Goal: Information Seeking & Learning: Learn about a topic

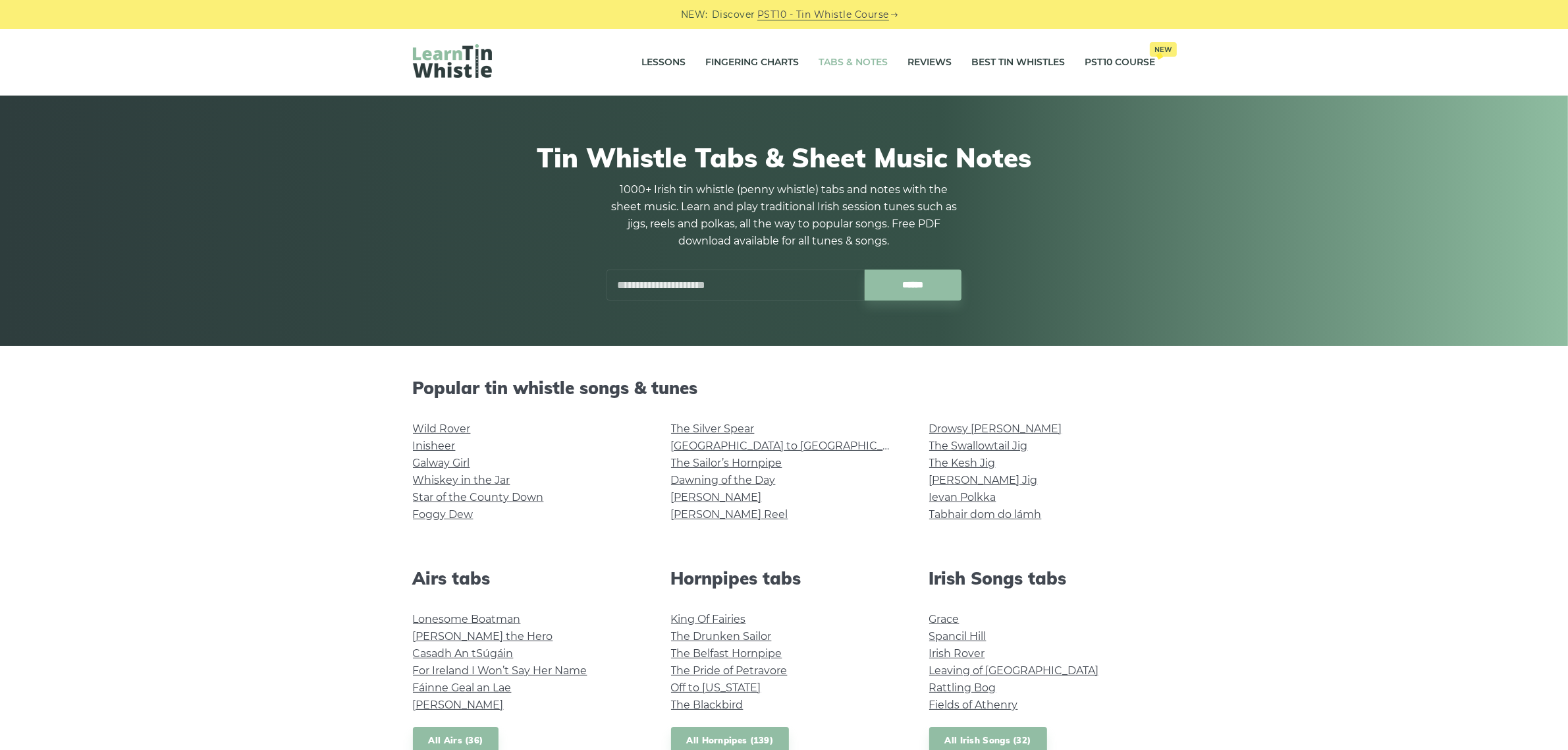
click at [683, 292] on input "text" at bounding box center [735, 285] width 258 height 31
click at [626, 288] on input "text" at bounding box center [735, 285] width 258 height 31
type input "*"
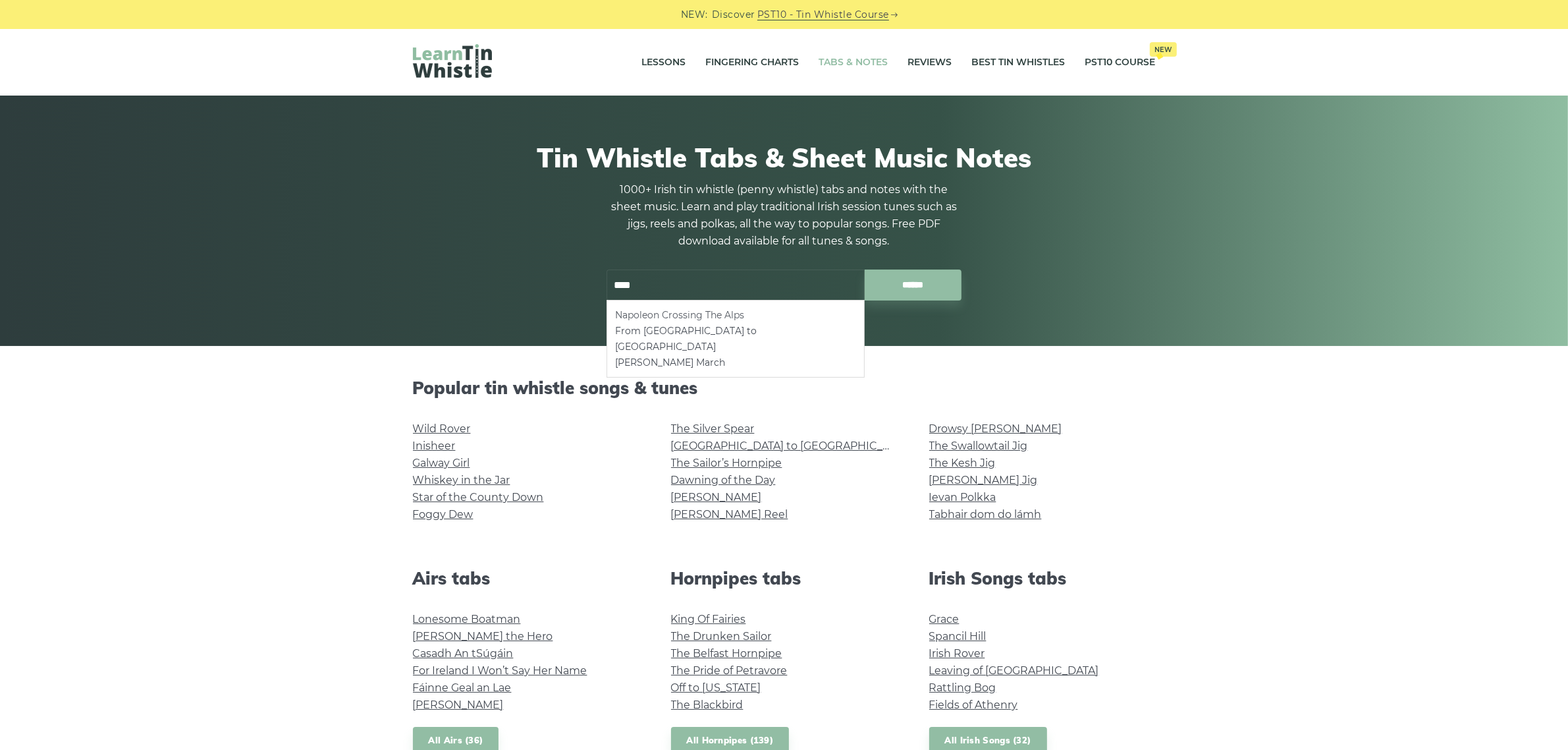
click at [725, 311] on li "Napoleon Crossing The Alps" at bounding box center [735, 314] width 241 height 16
type input "**********"
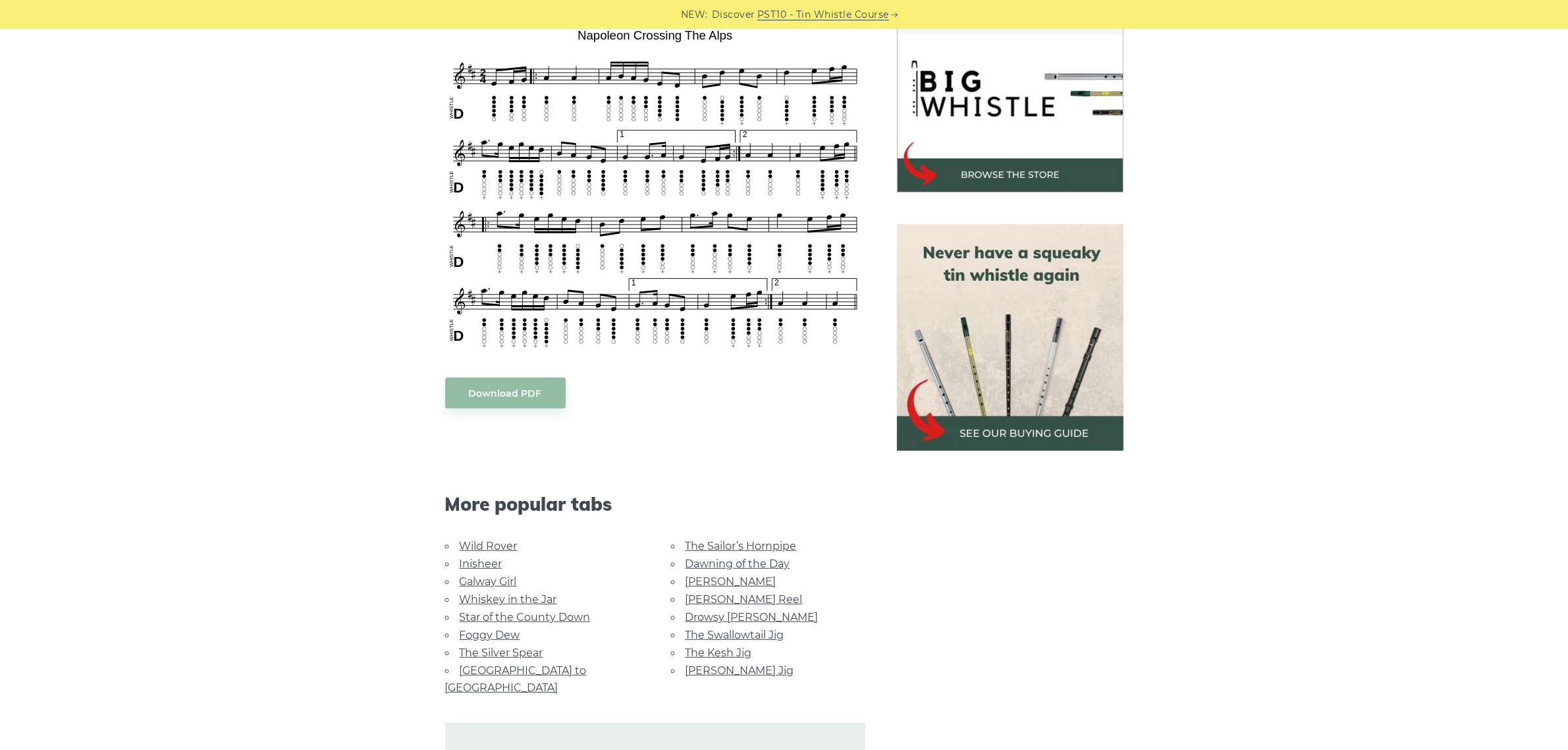
scroll to position [82, 0]
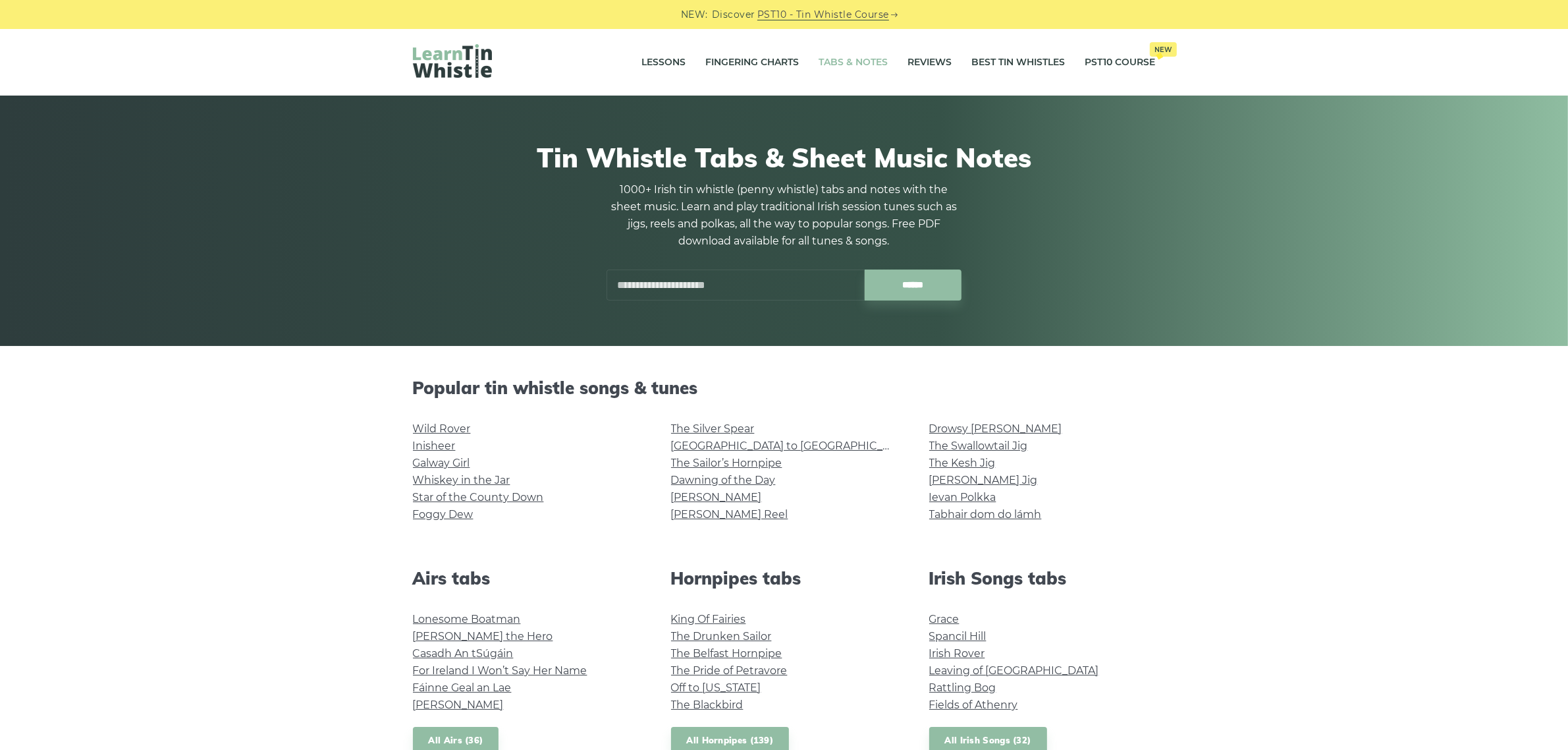
click at [621, 282] on input "text" at bounding box center [735, 285] width 258 height 31
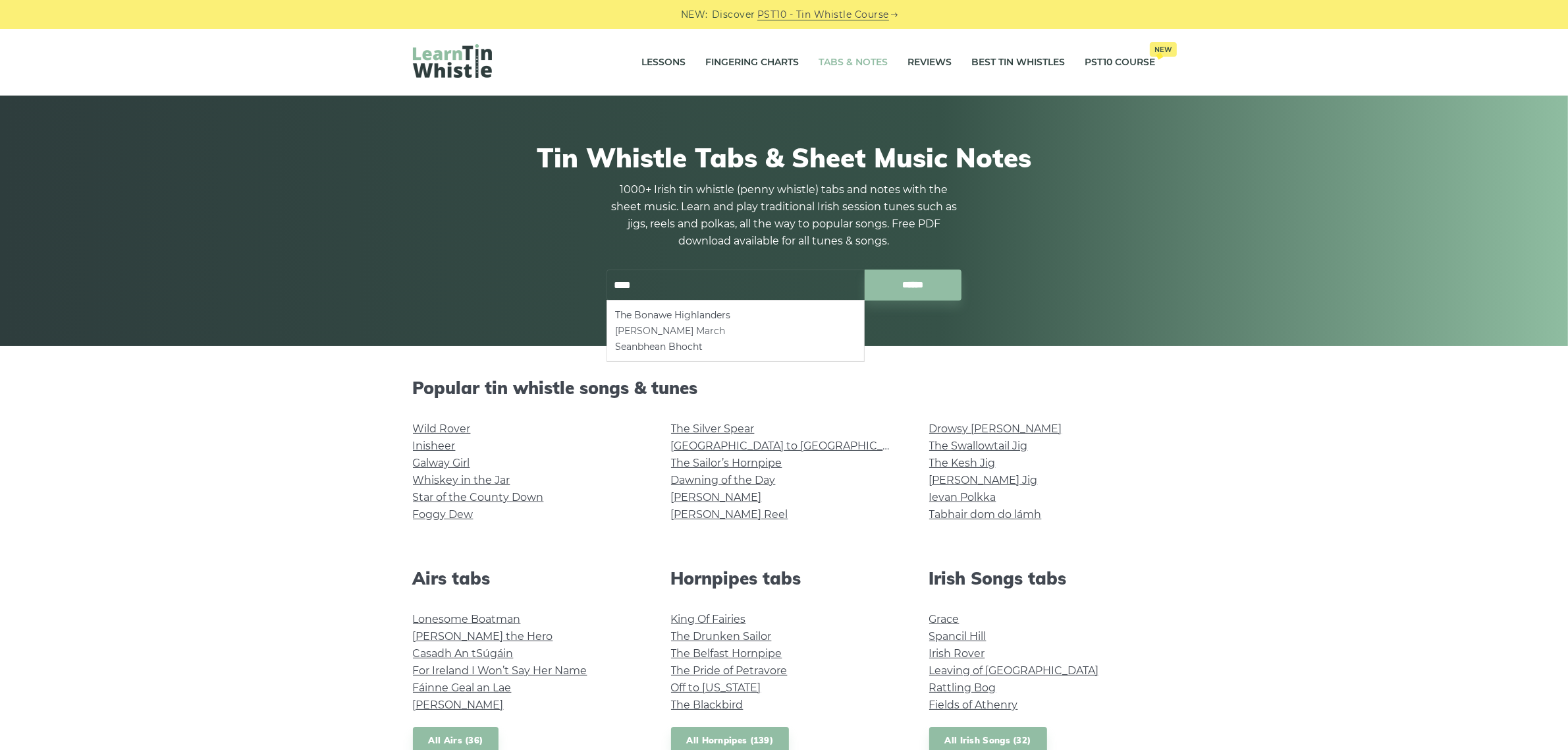
click at [680, 326] on li "Bonaparte’s March" at bounding box center [735, 330] width 241 height 16
type input "**********"
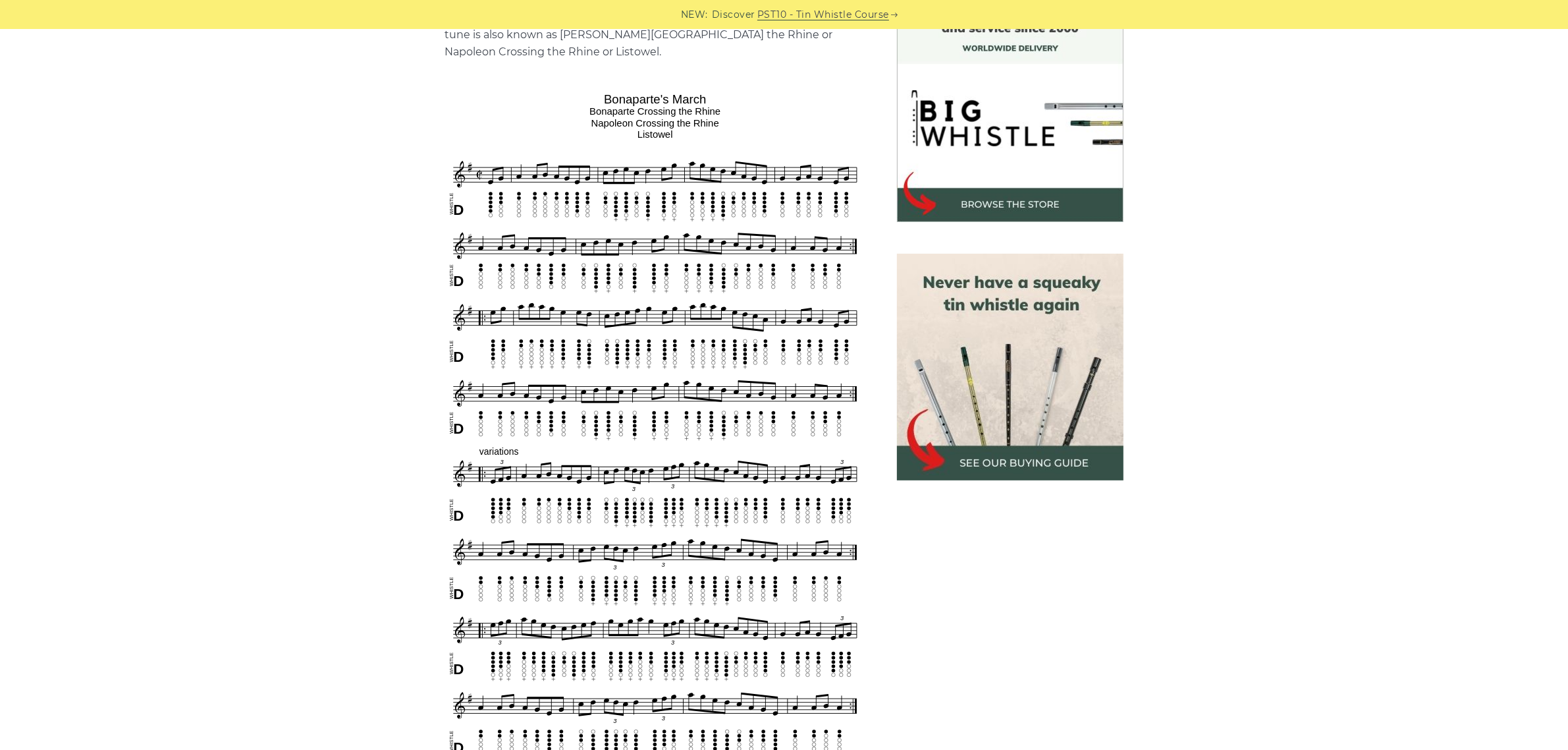
scroll to position [412, 0]
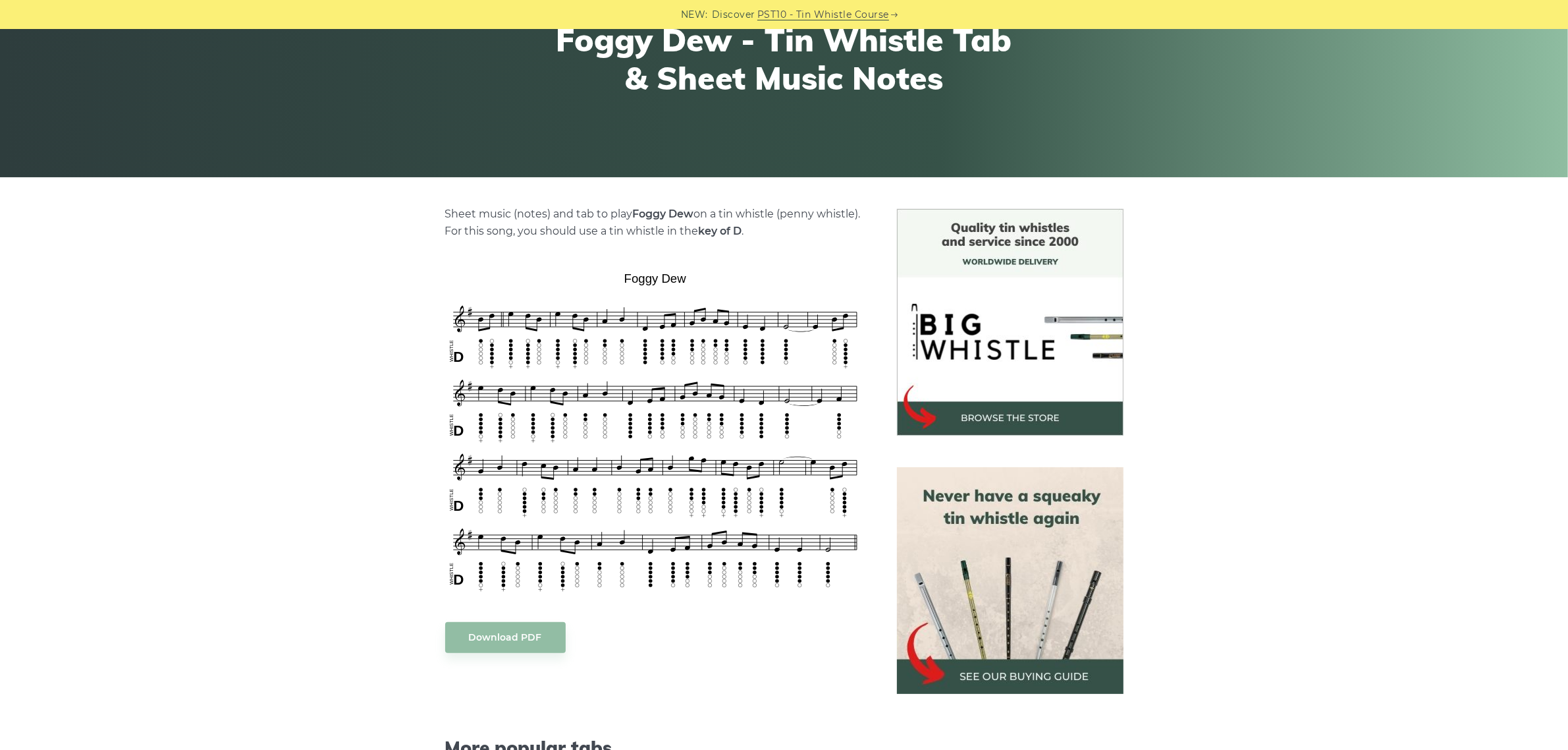
scroll to position [164, 0]
